Goal: Navigation & Orientation: Go to known website

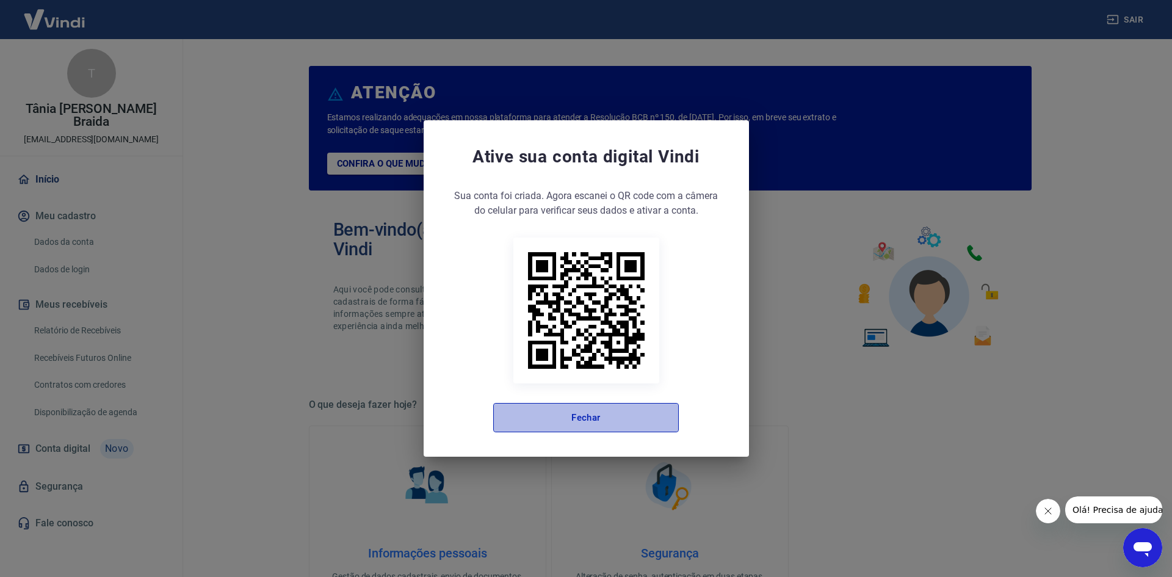
drag, startPoint x: 617, startPoint y: 416, endPoint x: 458, endPoint y: 361, distance: 168.2
click at [616, 416] on button "Fechar" at bounding box center [586, 417] width 186 height 29
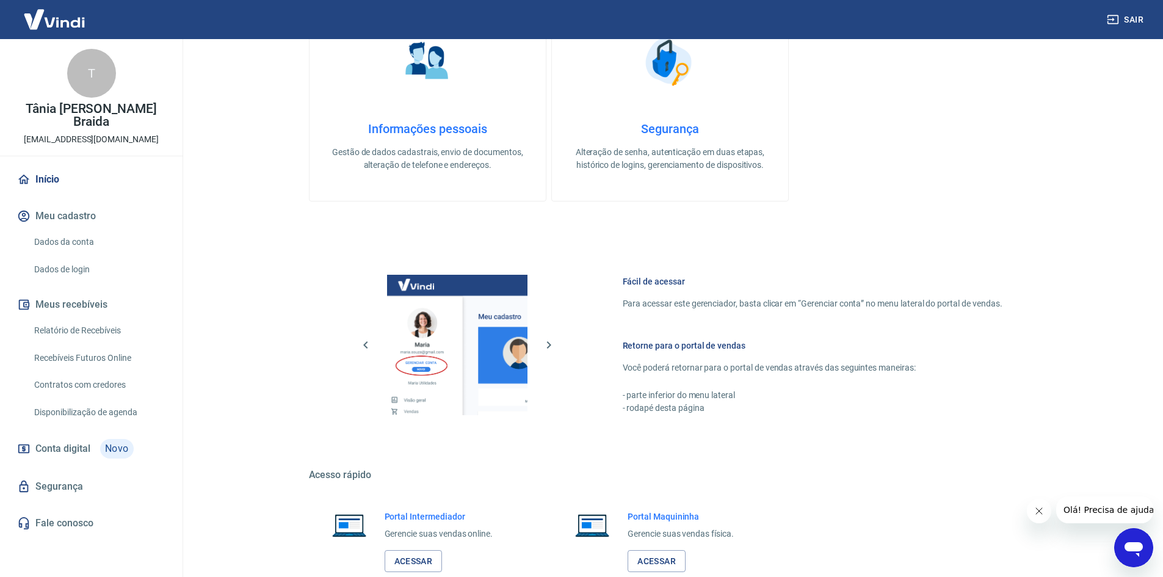
scroll to position [501, 0]
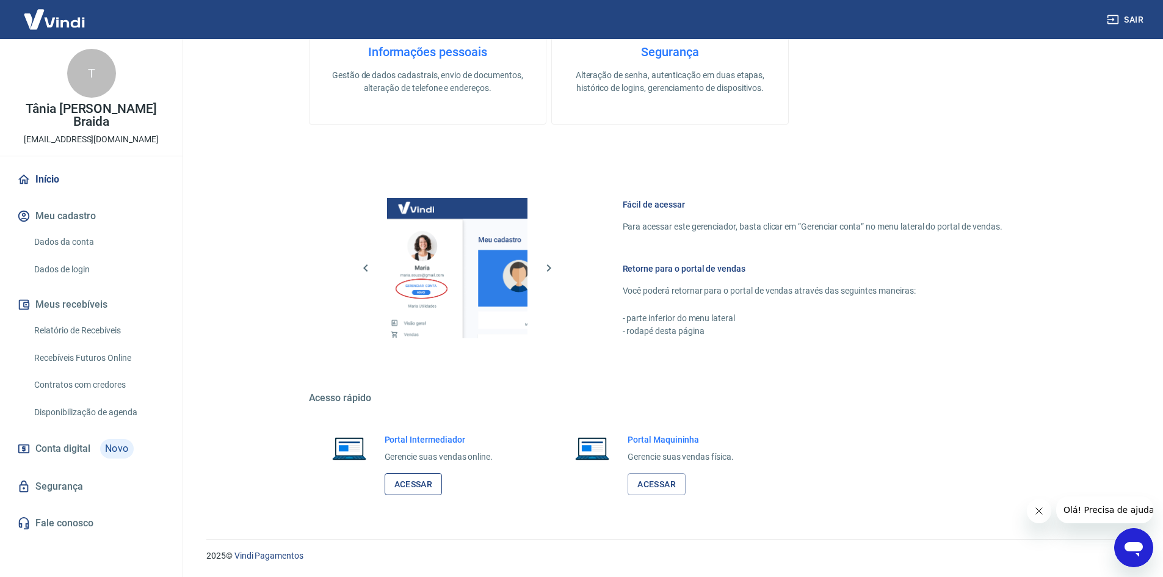
click at [424, 478] on link "Acessar" at bounding box center [414, 484] width 58 height 23
